Goal: Task Accomplishment & Management: Manage account settings

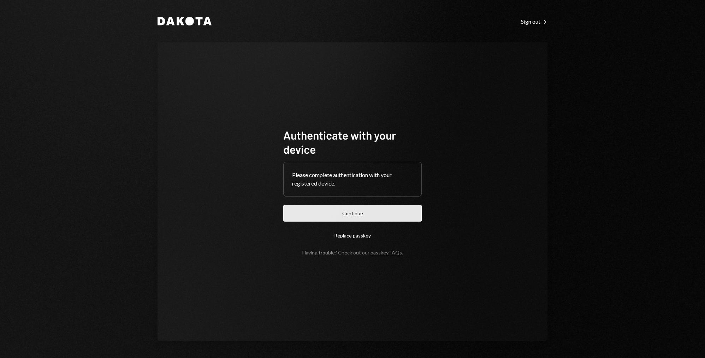
click at [364, 213] on button "Continue" at bounding box center [352, 213] width 138 height 17
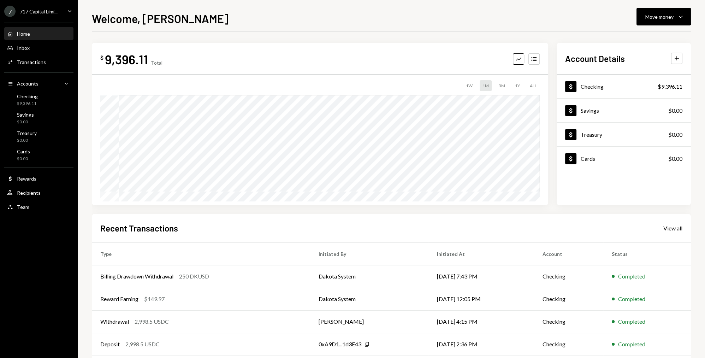
click at [308, 234] on div "Recent Transactions View all Type Initiated By Initiated At Account Status Bill…" at bounding box center [391, 296] width 599 height 165
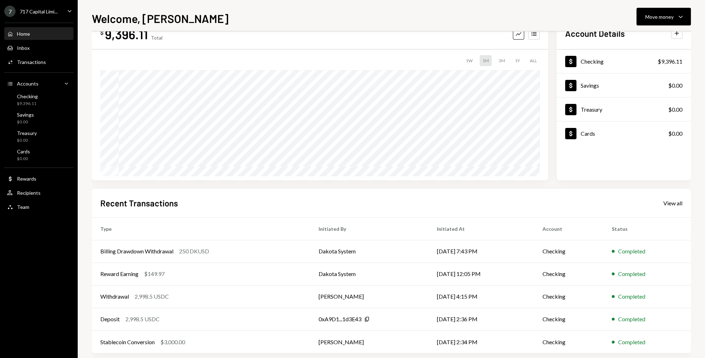
scroll to position [32, 0]
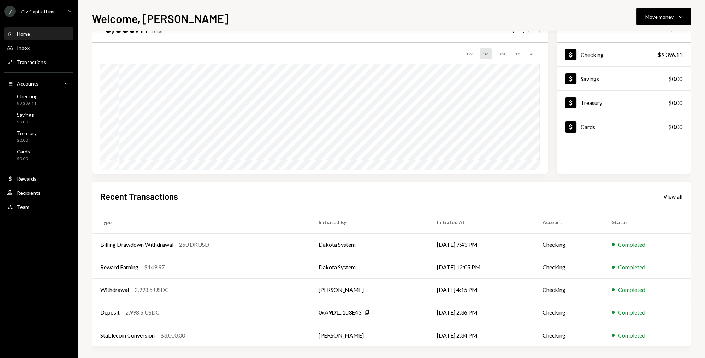
click at [256, 195] on div "Recent Transactions View all" at bounding box center [391, 196] width 582 height 12
click at [277, 192] on div "Recent Transactions View all" at bounding box center [391, 196] width 582 height 12
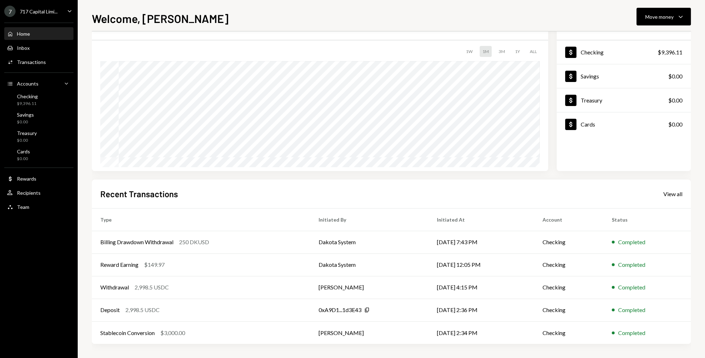
click at [260, 195] on div "Recent Transactions View all" at bounding box center [391, 194] width 582 height 12
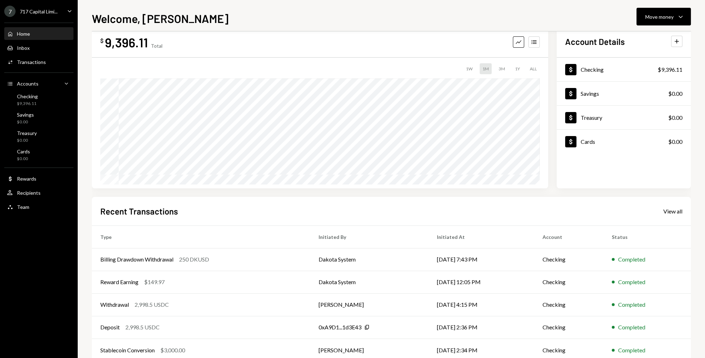
scroll to position [0, 0]
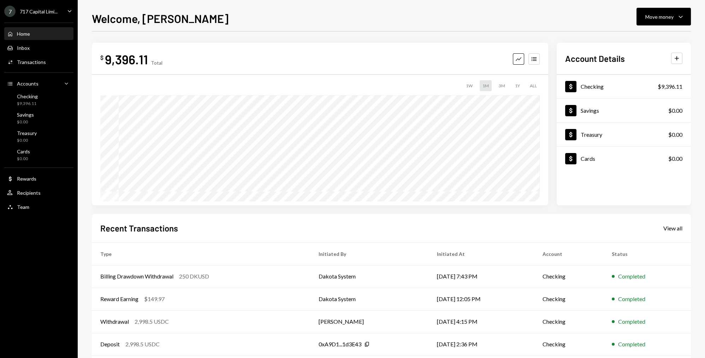
click at [277, 228] on div "Recent Transactions View all" at bounding box center [391, 228] width 582 height 12
click at [36, 184] on div "Dollar Rewards" at bounding box center [39, 179] width 64 height 12
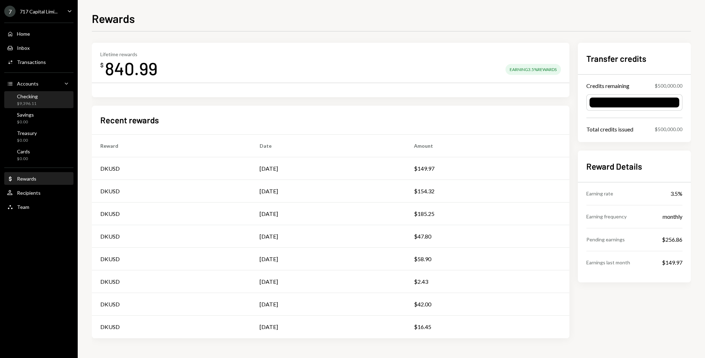
click at [41, 100] on div "Checking $9,396.11" at bounding box center [39, 99] width 64 height 13
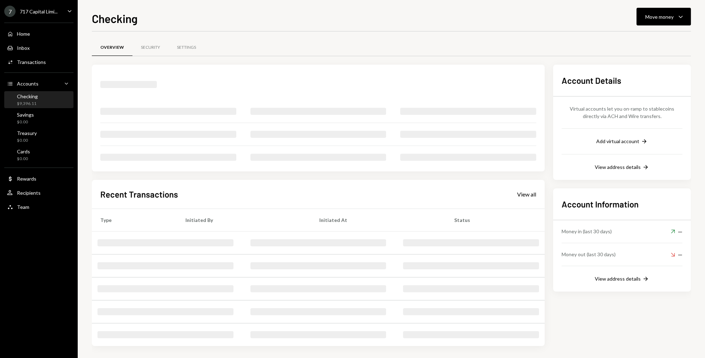
click at [325, 22] on div "Checking Move money Caret Down" at bounding box center [391, 18] width 599 height 16
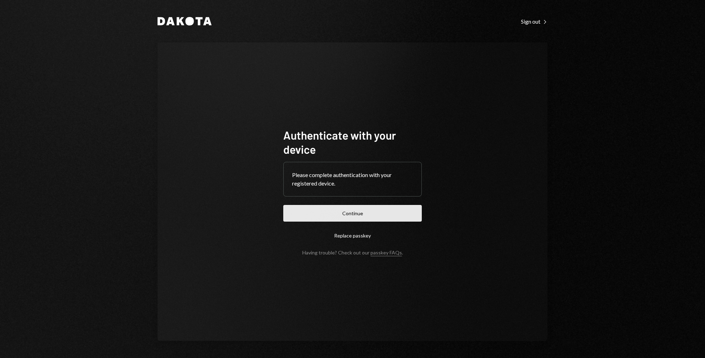
click at [379, 217] on button "Continue" at bounding box center [352, 213] width 138 height 17
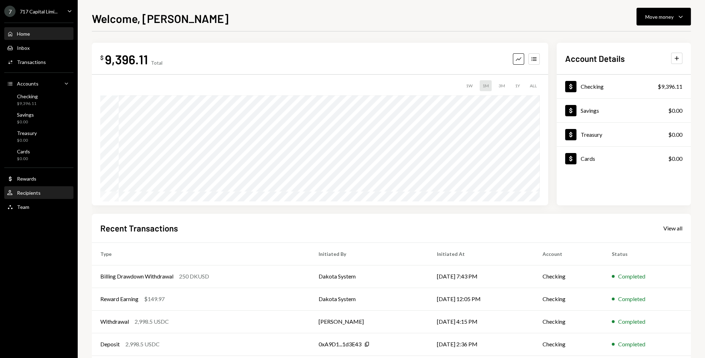
click at [35, 193] on div "Recipients" at bounding box center [29, 193] width 24 height 6
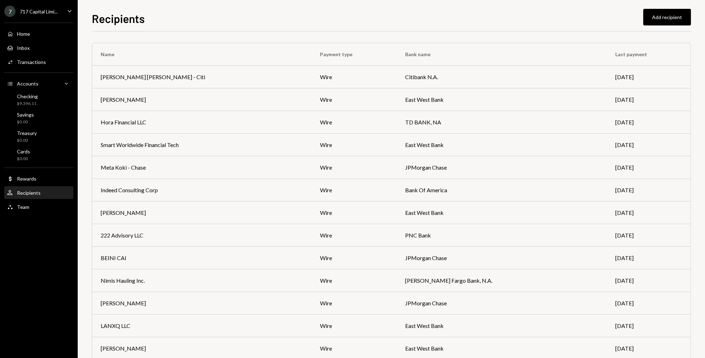
scroll to position [583, 0]
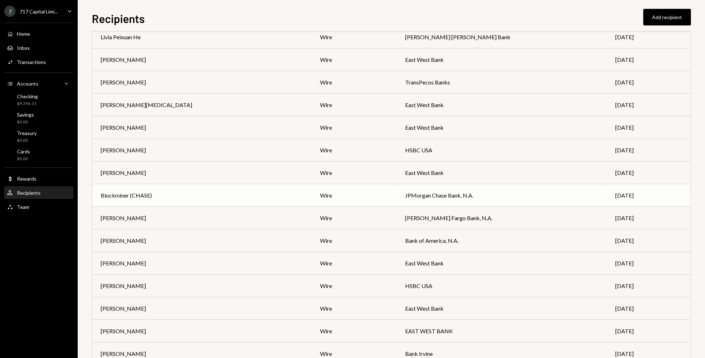
click at [190, 189] on td "Blockminer (CHASE)" at bounding box center [201, 195] width 219 height 23
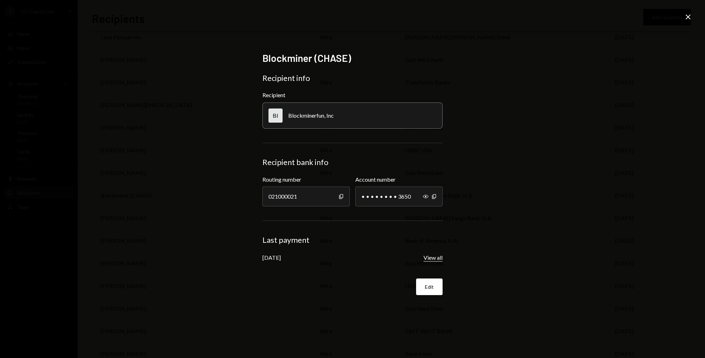
click at [426, 258] on button "View all" at bounding box center [433, 257] width 19 height 7
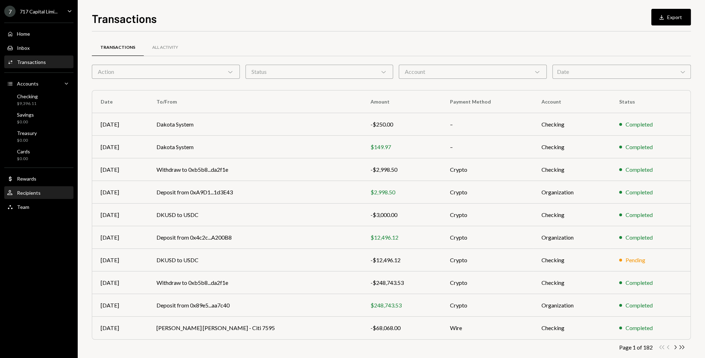
click at [36, 195] on div "Recipients" at bounding box center [29, 193] width 24 height 6
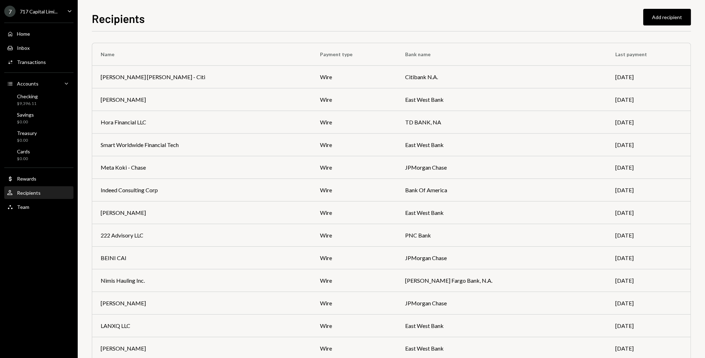
scroll to position [583, 0]
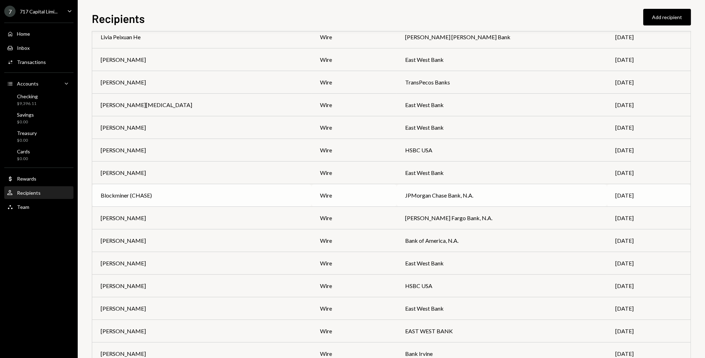
click at [510, 193] on td "JPMorgan Chase Bank, N.A." at bounding box center [502, 195] width 210 height 23
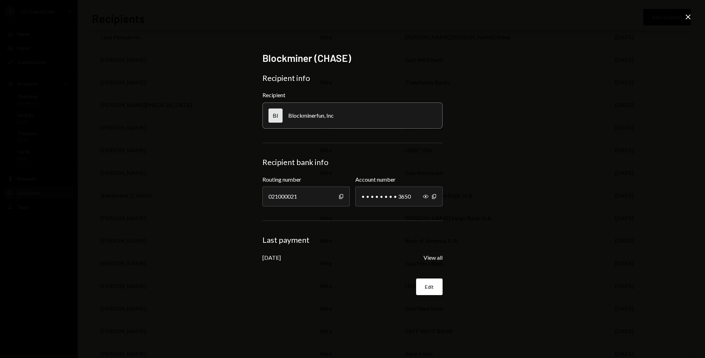
click at [269, 257] on div "[DATE]" at bounding box center [271, 257] width 18 height 7
click at [422, 285] on button "Edit" at bounding box center [429, 286] width 26 height 17
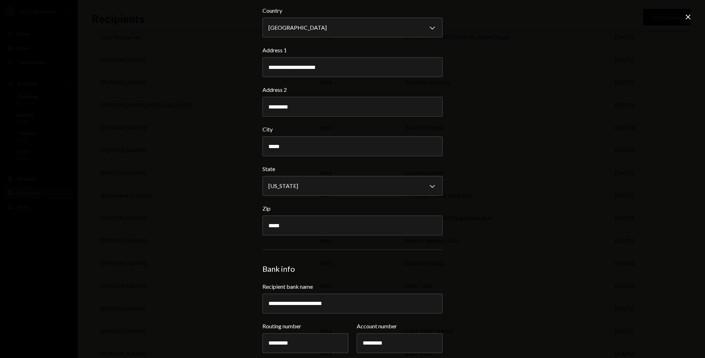
scroll to position [152, 0]
